Goal: Task Accomplishment & Management: Manage account settings

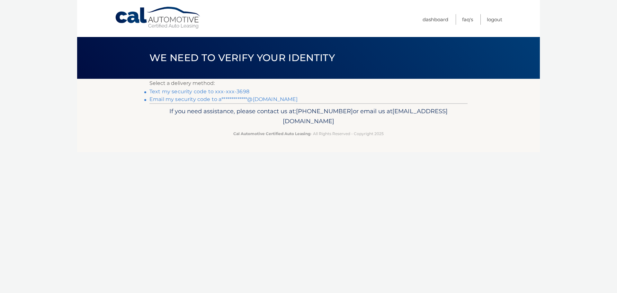
click at [205, 90] on link "Text my security code to xxx-xxx-3698" at bounding box center [199, 91] width 100 height 6
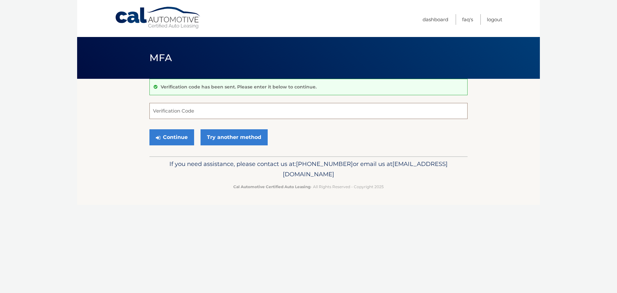
click at [185, 108] on input "Verification Code" at bounding box center [308, 111] width 318 height 16
type input "515142"
click at [182, 137] on button "Continue" at bounding box center [171, 137] width 45 height 16
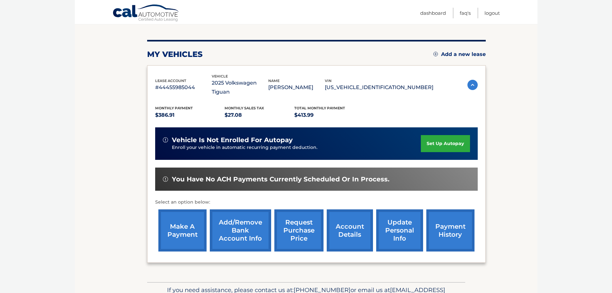
scroll to position [74, 0]
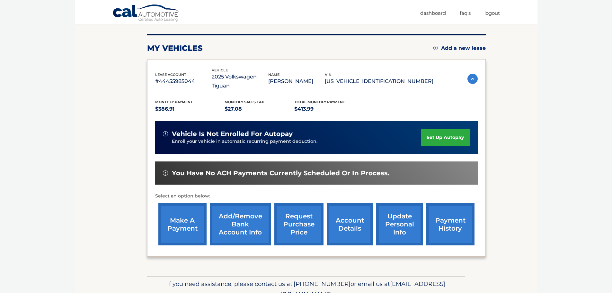
click at [181, 207] on link "make a payment" at bounding box center [182, 224] width 48 height 42
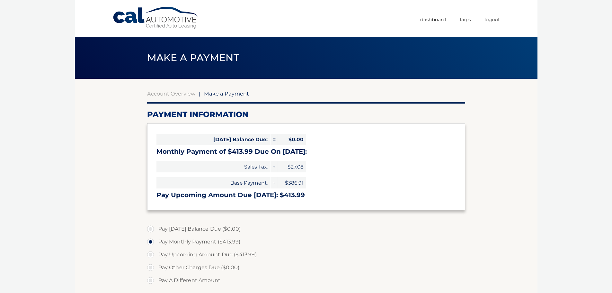
select select "YWRmYzM1YjktYjg3Ni00NzM3LTkyZGYtODkwZWQ5YjJhMTY1"
click at [231, 95] on span "Make a Payment" at bounding box center [226, 93] width 45 height 6
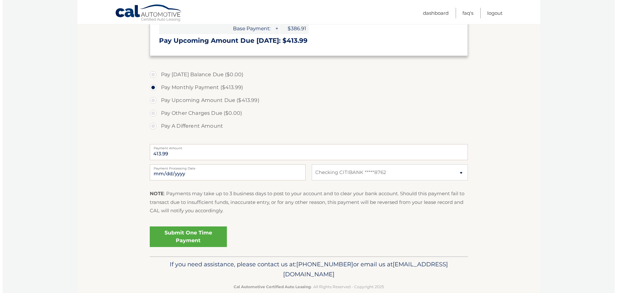
scroll to position [157, 0]
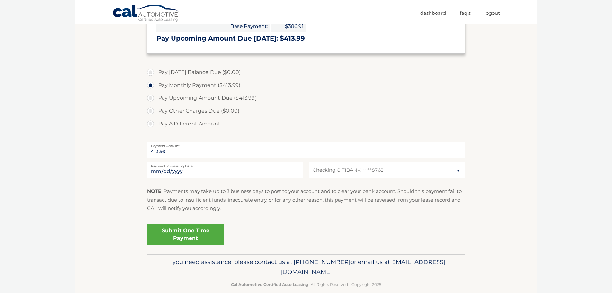
click at [208, 232] on link "Submit One Time Payment" at bounding box center [185, 234] width 77 height 21
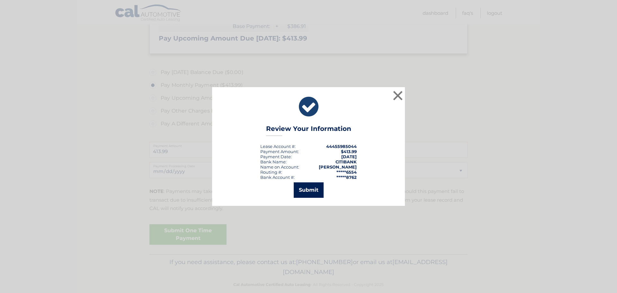
click at [307, 190] on button "Submit" at bounding box center [309, 189] width 30 height 15
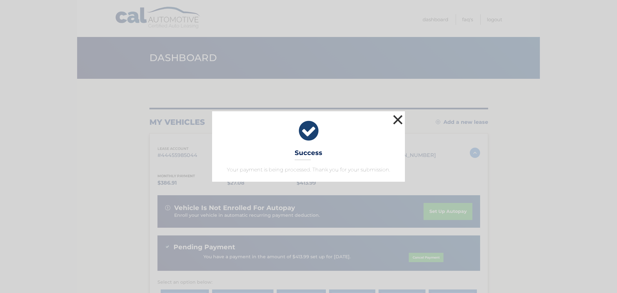
click at [400, 119] on button "×" at bounding box center [398, 119] width 13 height 13
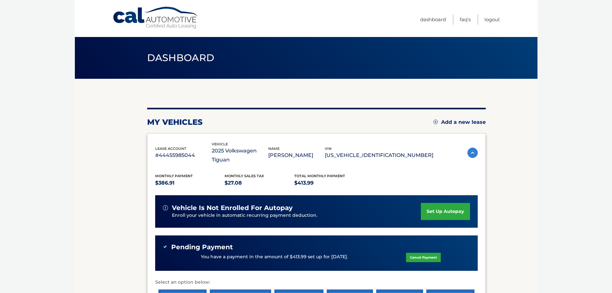
click at [174, 243] on span "Pending Payment" at bounding box center [202, 247] width 62 height 8
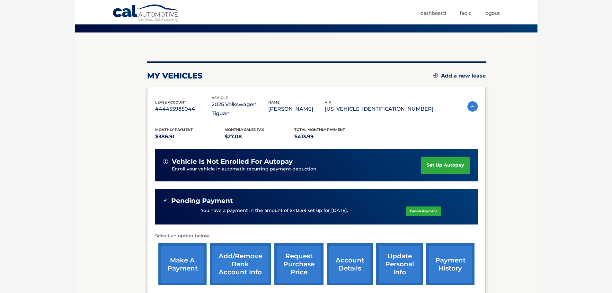
scroll to position [47, 0]
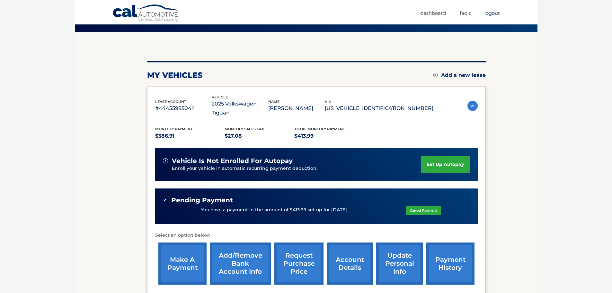
click at [490, 14] on link "Logout" at bounding box center [492, 13] width 15 height 11
